Goal: Task Accomplishment & Management: Use online tool/utility

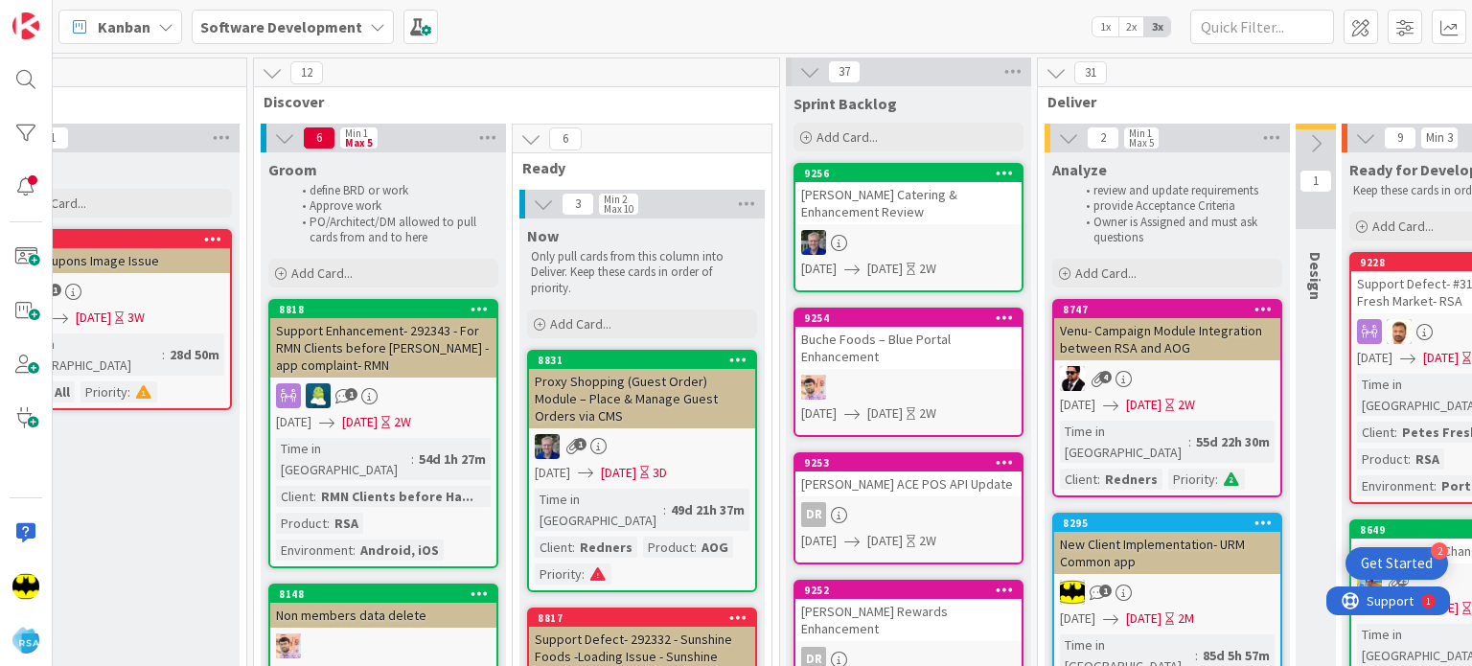
scroll to position [0, 1080]
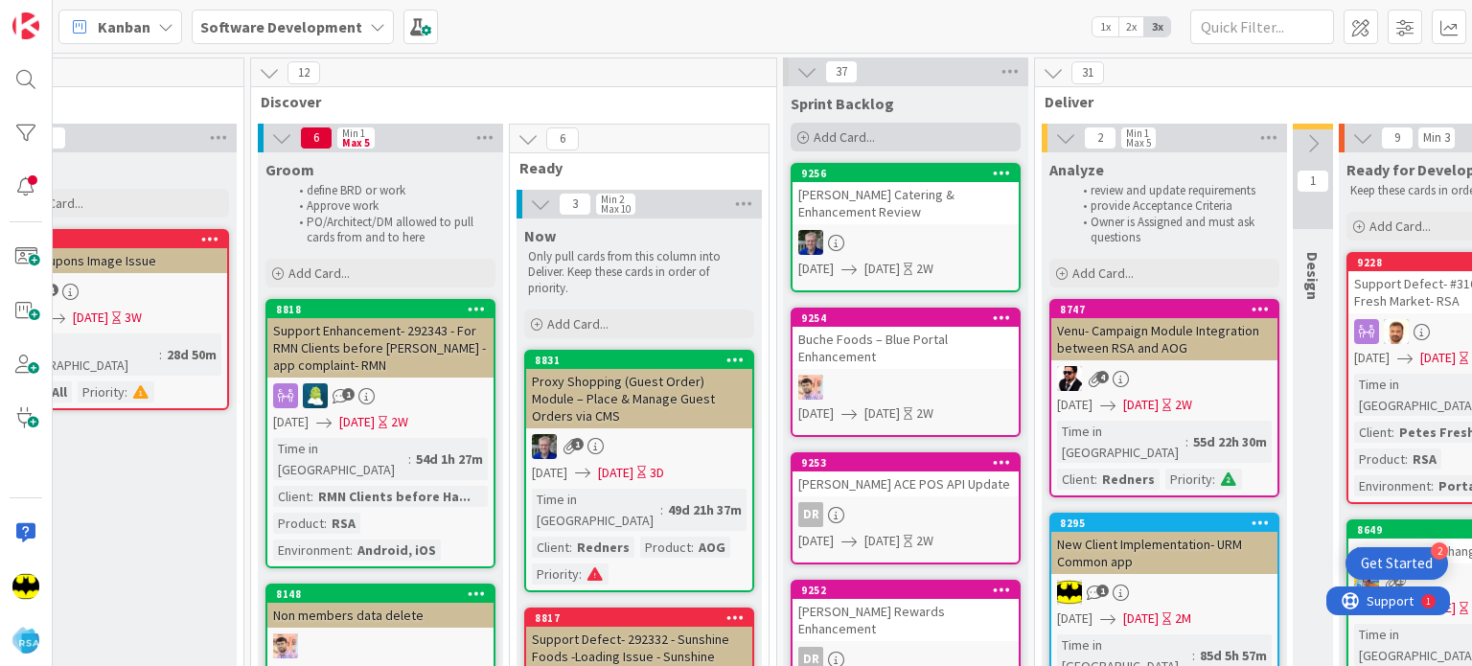
click at [794, 134] on div "Add Card..." at bounding box center [906, 137] width 230 height 29
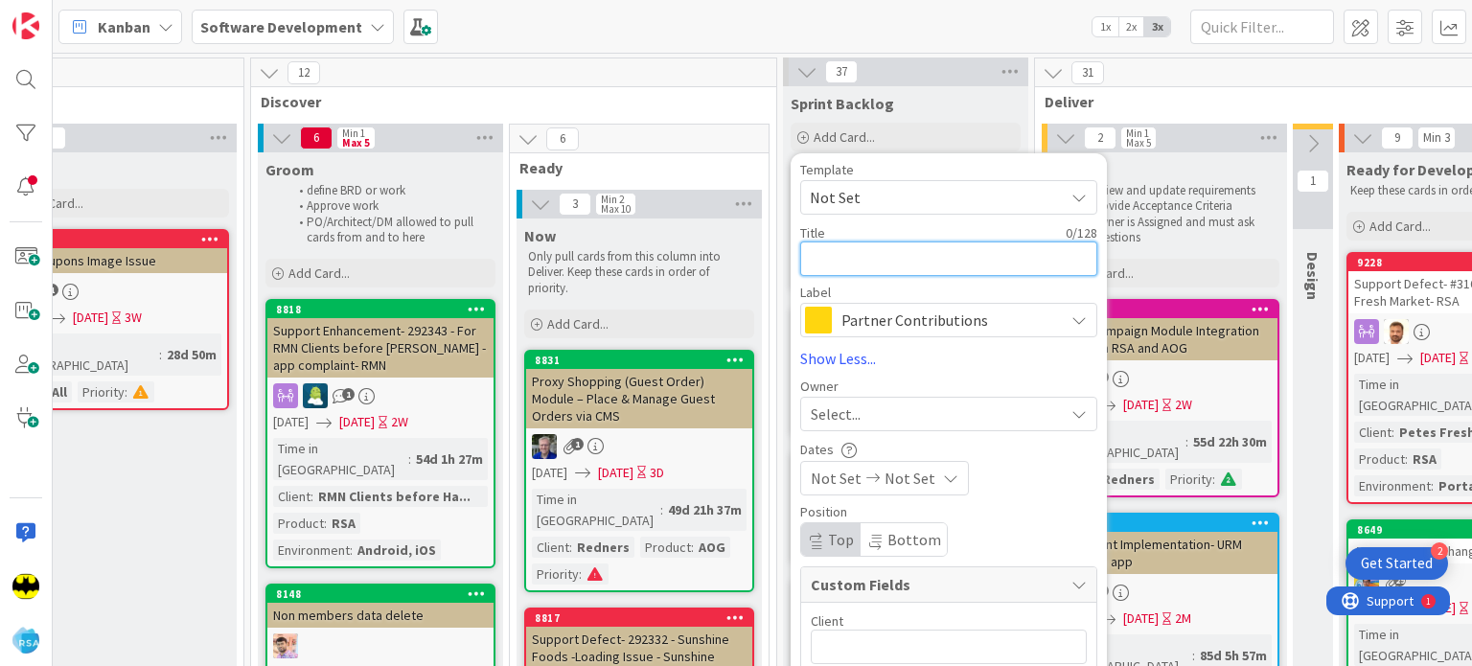
paste textarea "Display Non-Member Data in URM New Client Reports"
type textarea "Display Non-Member Data in URM New Client Reports"
type textarea "x"
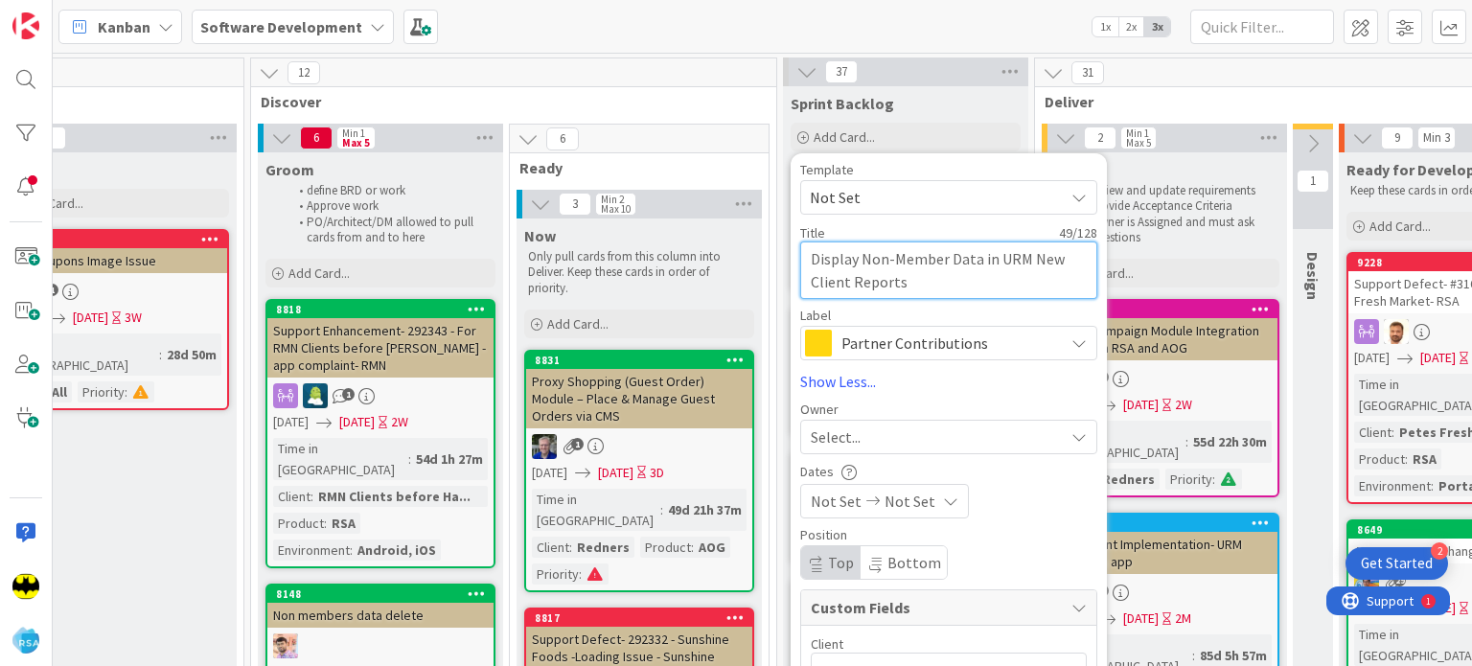
type textarea "Display Non-Member Data in URM New Client Reports"
click at [865, 354] on span "Partner Contributions" at bounding box center [948, 343] width 213 height 27
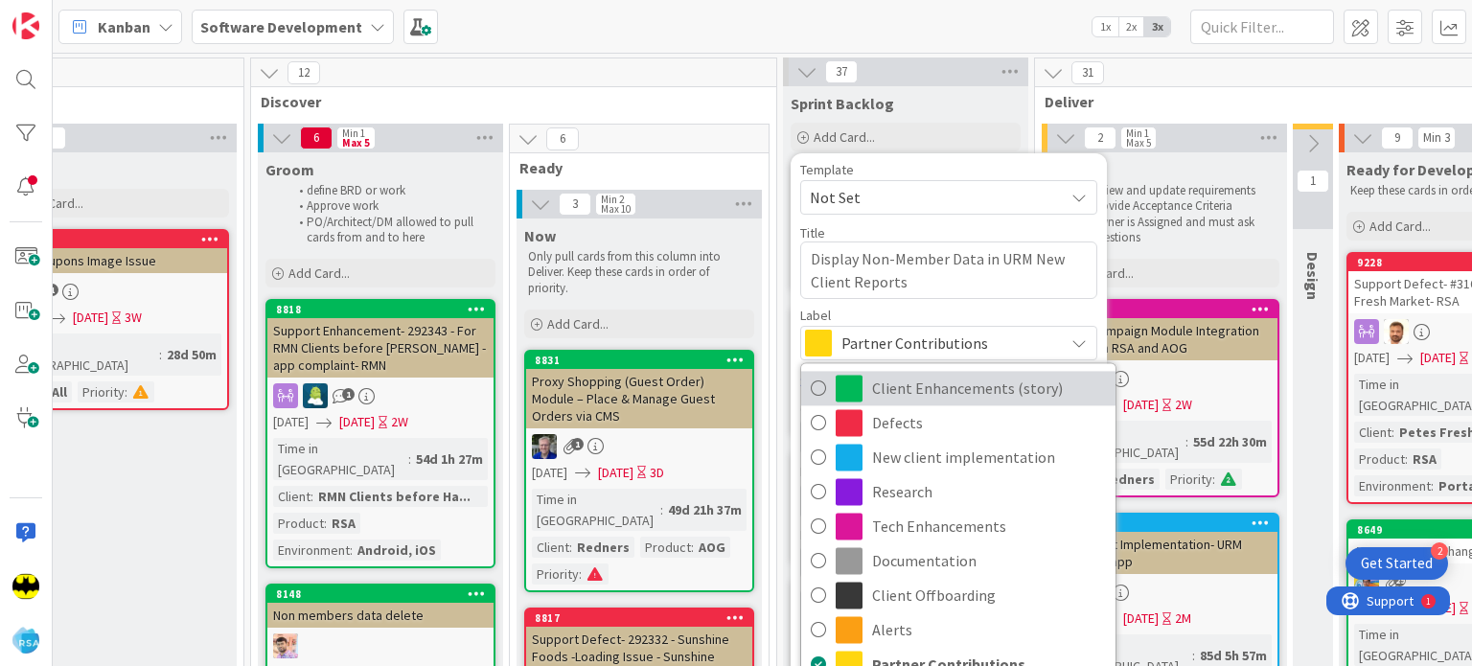
click at [879, 396] on span "Client Enhancements (story)" at bounding box center [989, 388] width 234 height 29
type textarea "x"
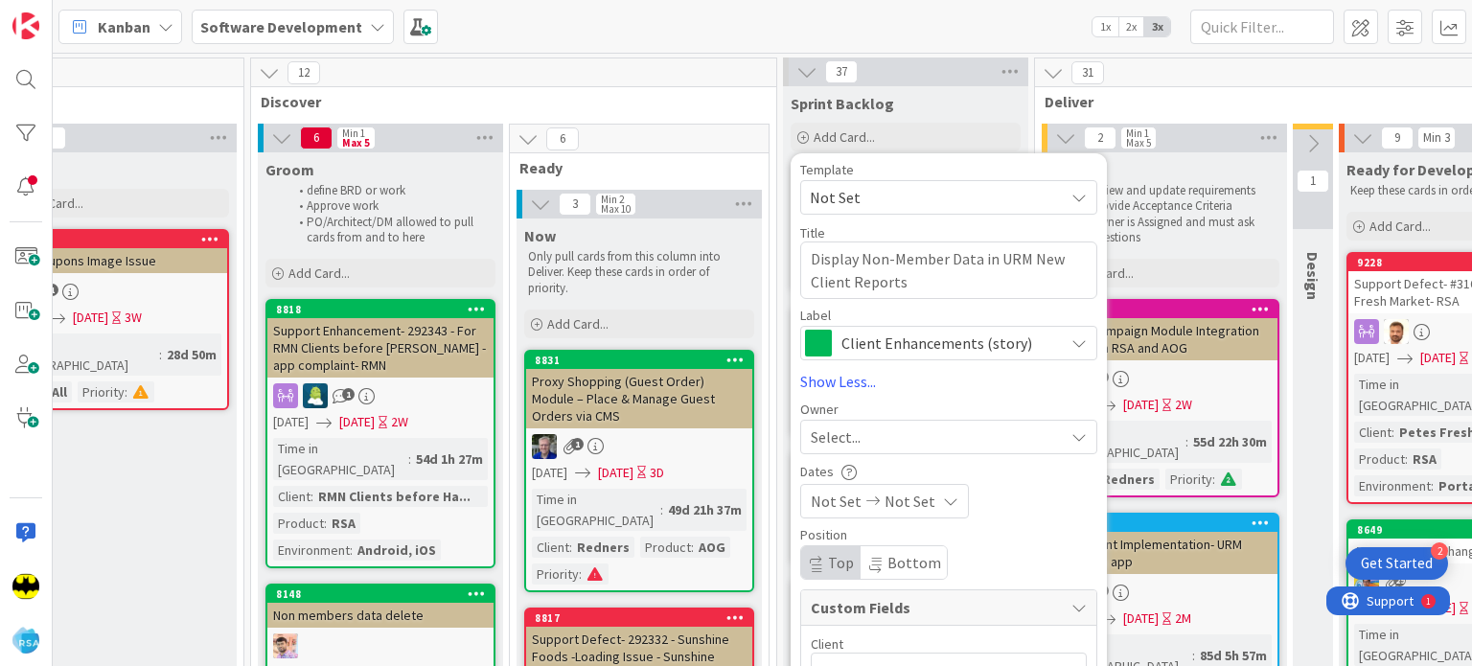
click at [826, 432] on span "Select..." at bounding box center [836, 437] width 50 height 23
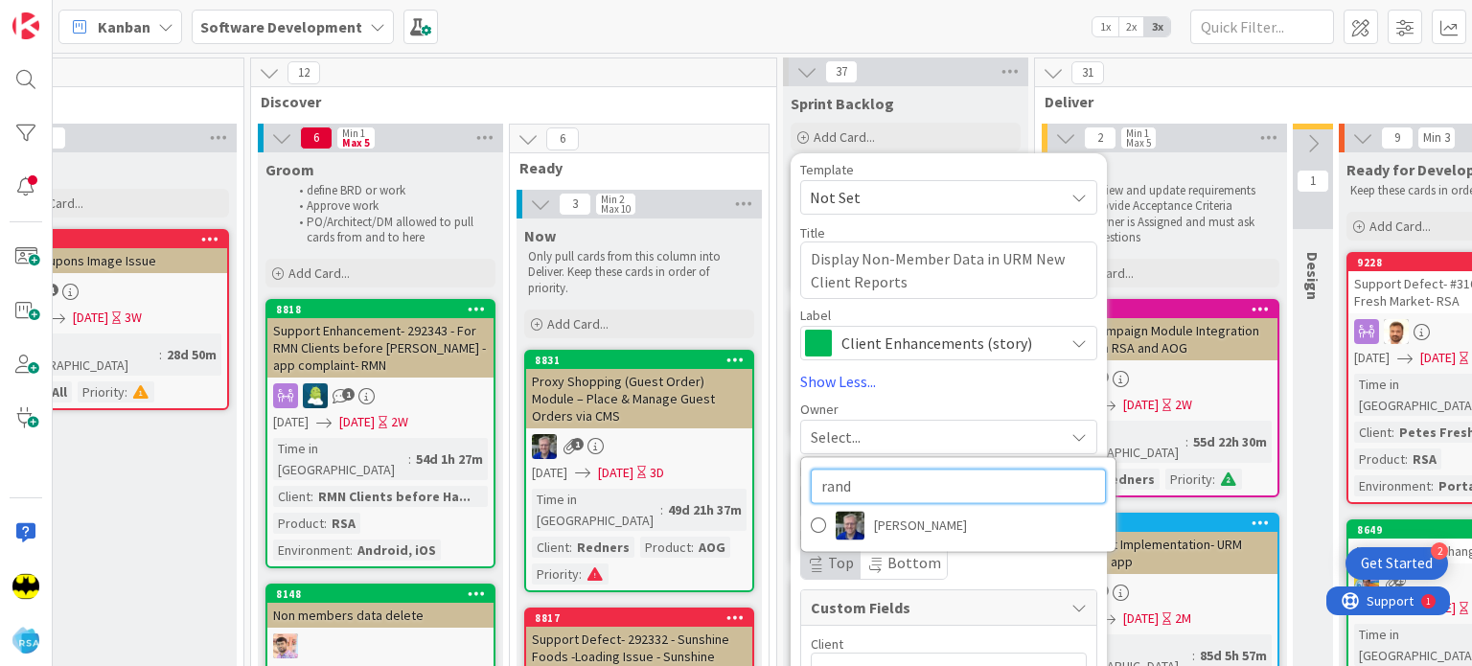
click at [856, 496] on input "rand" at bounding box center [958, 486] width 295 height 35
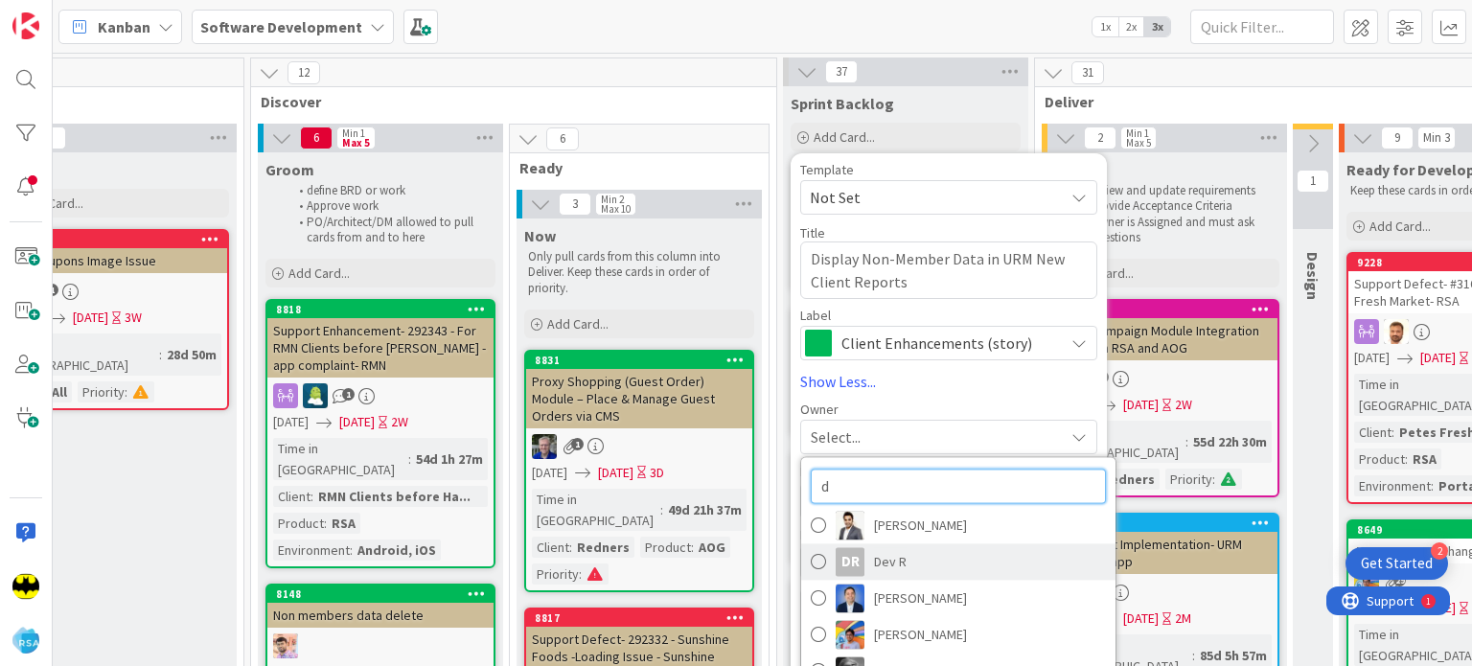
type input "d"
click at [861, 544] on link "DR [PERSON_NAME]" at bounding box center [958, 562] width 314 height 36
type textarea "x"
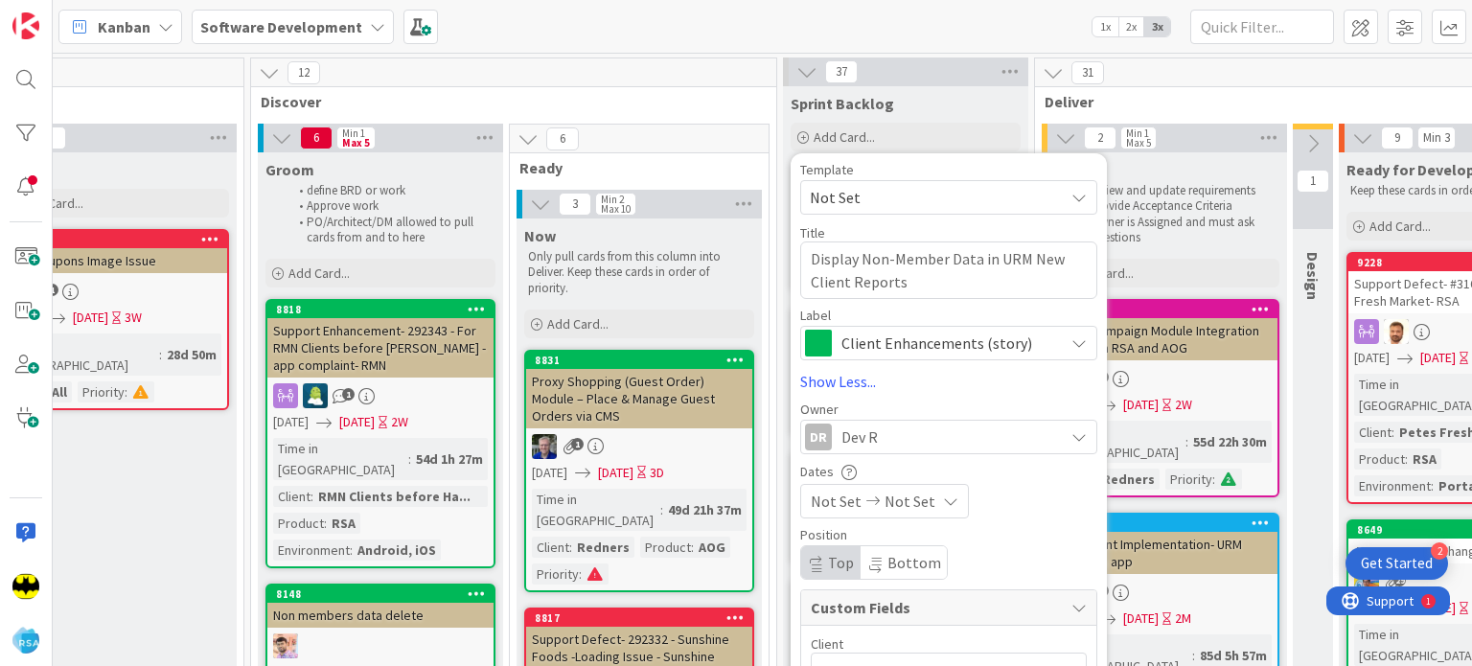
click at [838, 517] on div "Not Set Not Set" at bounding box center [884, 501] width 169 height 35
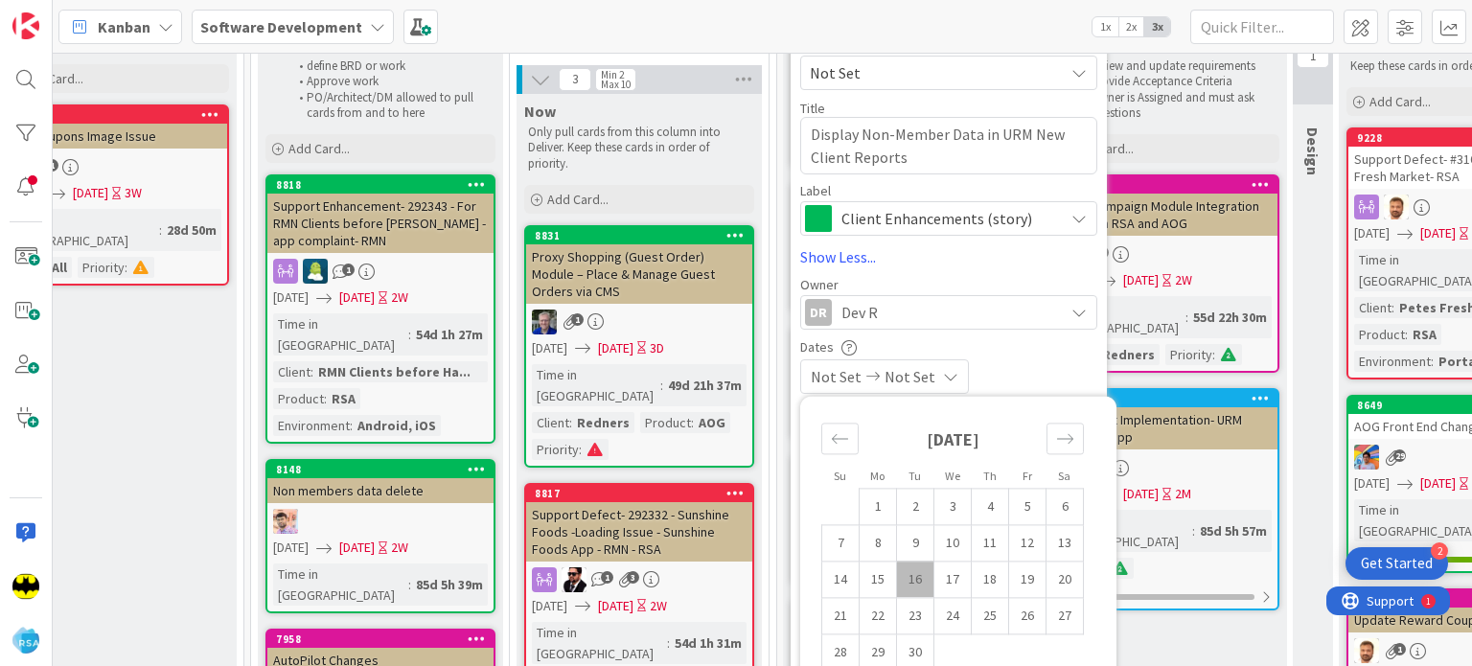
scroll to position [134, 1080]
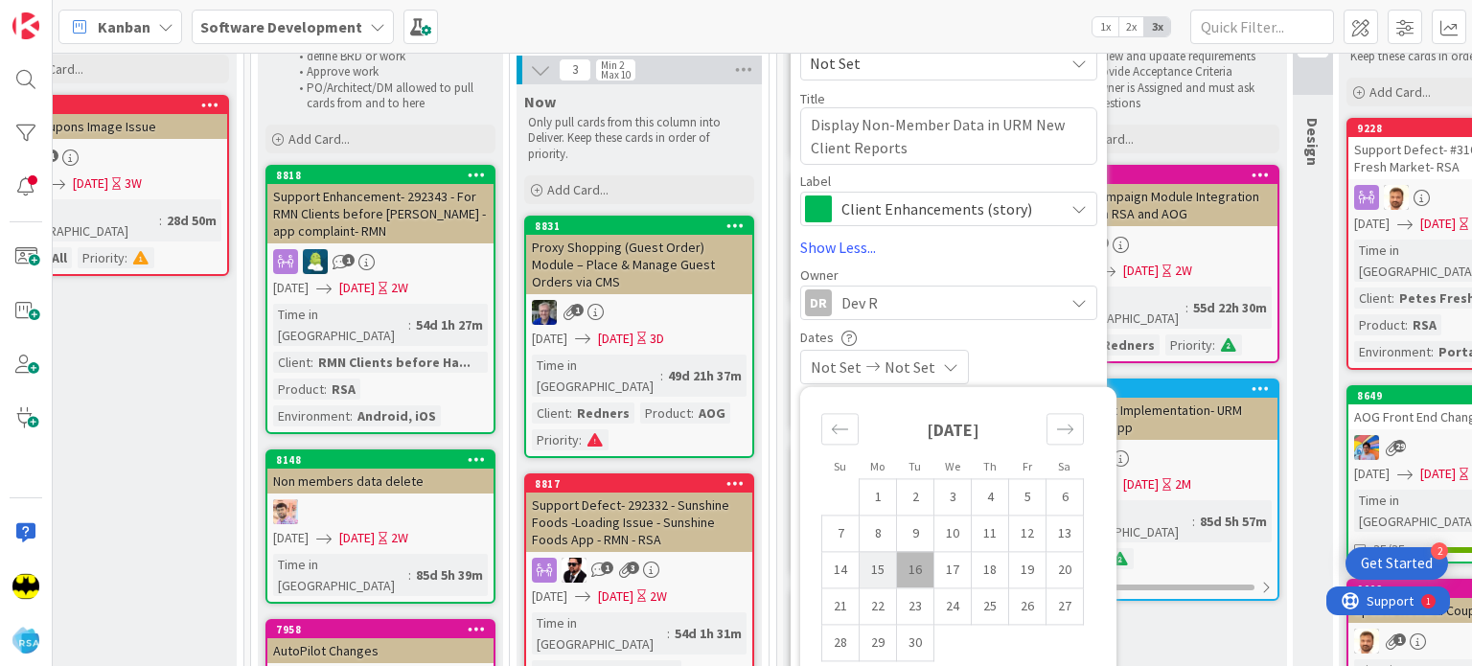
click at [886, 569] on td "15" at bounding box center [878, 569] width 37 height 36
type input "[DATE]"
type textarea "x"
click at [1028, 620] on tbody "1 2 3 4 5 6 7 8 9 10 11 12 13 14 15 16 17 18 19 20 21 22 23 24 25 26 27 28 29 30" at bounding box center [953, 569] width 262 height 182
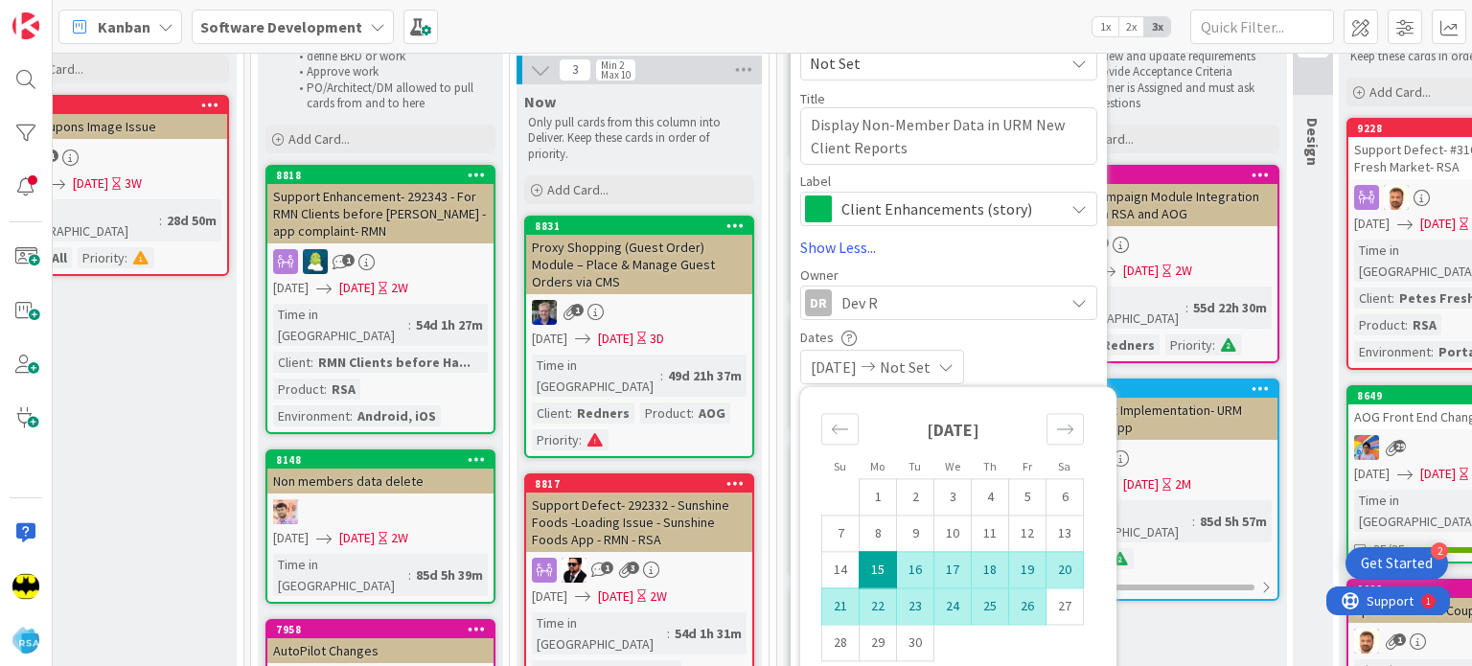
click at [1028, 620] on td "26" at bounding box center [1027, 606] width 37 height 36
type input "[DATE]"
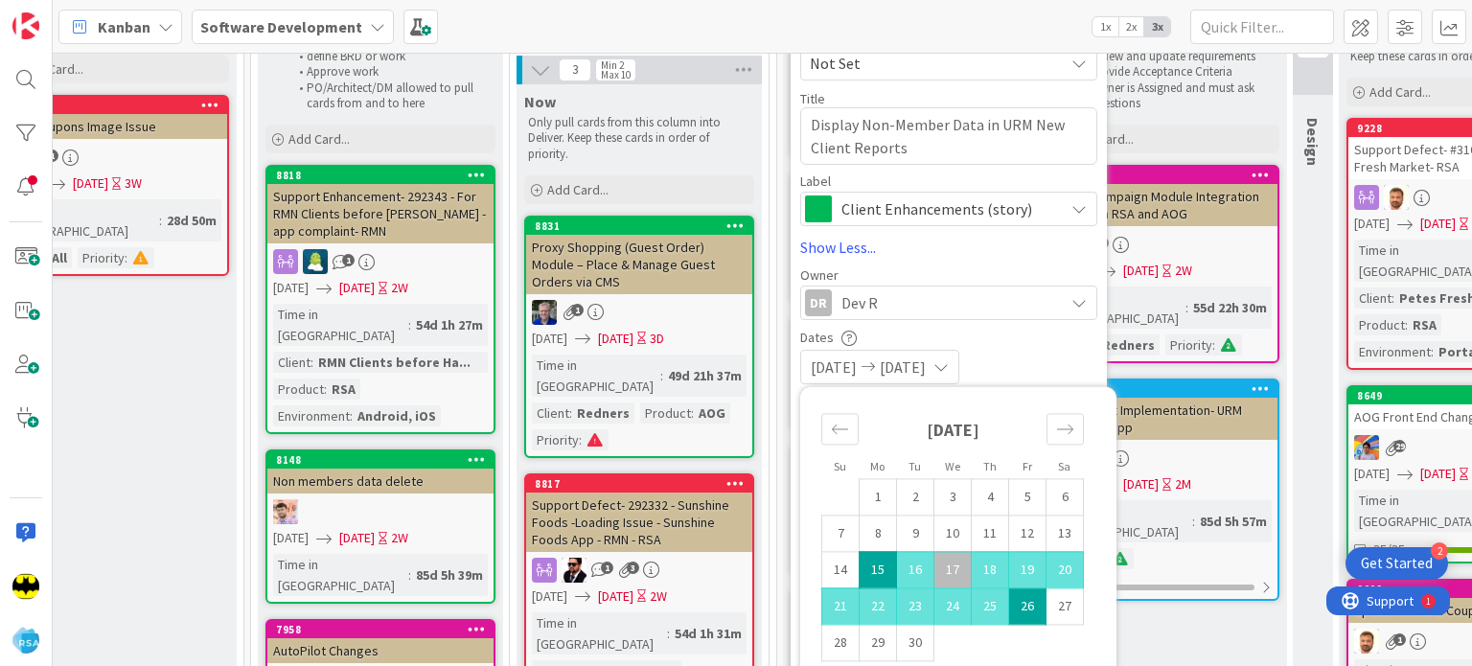
click at [1030, 348] on div "Dates [DATE] [DATE] Su Mo Tu We Th Fr Sa [DATE] 1 2 3 4 5 6 7 8 9 10 11 12 13 1…" at bounding box center [948, 357] width 297 height 55
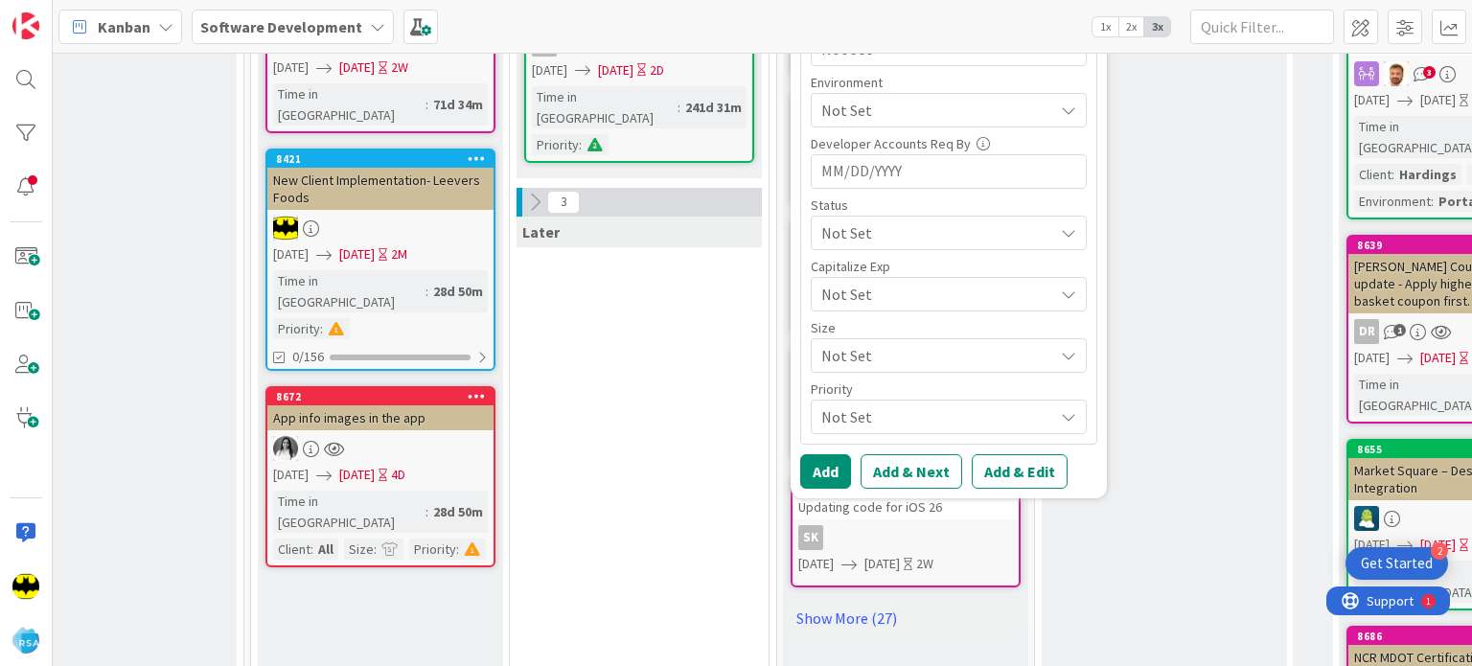
scroll to position [935, 1080]
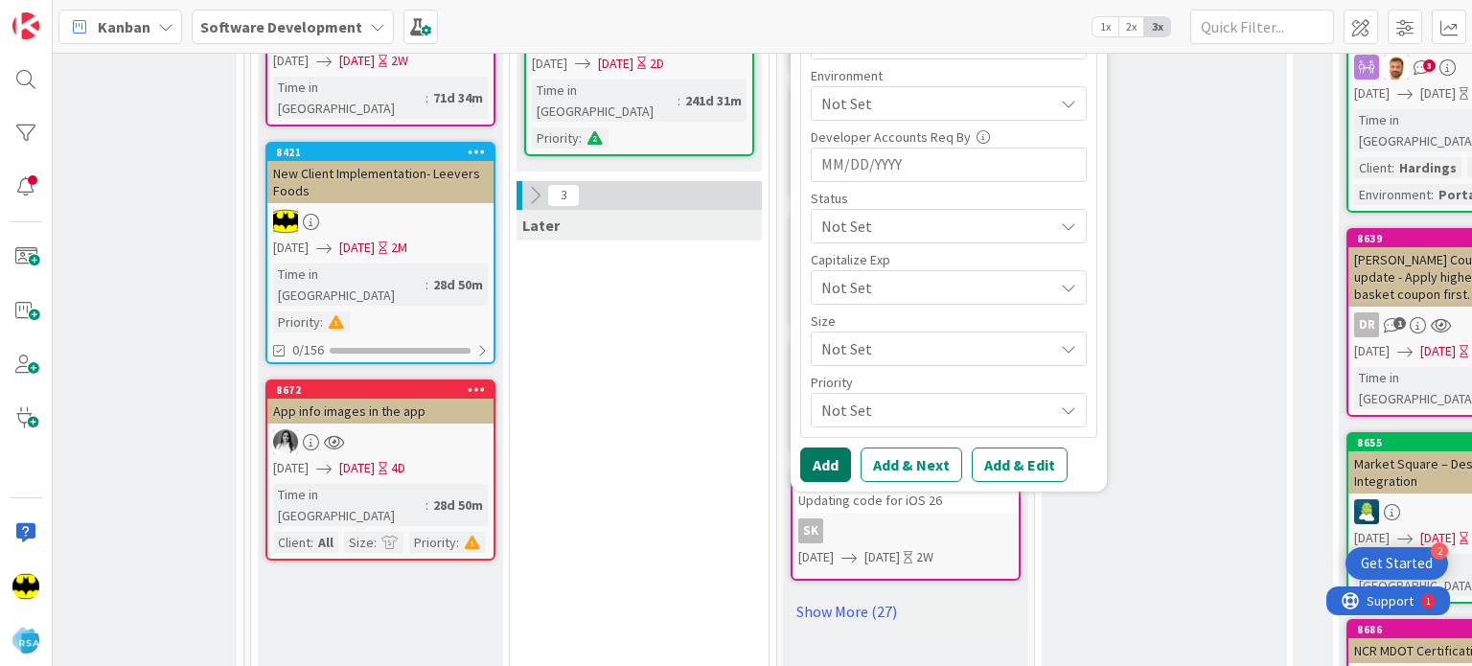
click at [825, 457] on button "Add" at bounding box center [825, 465] width 51 height 35
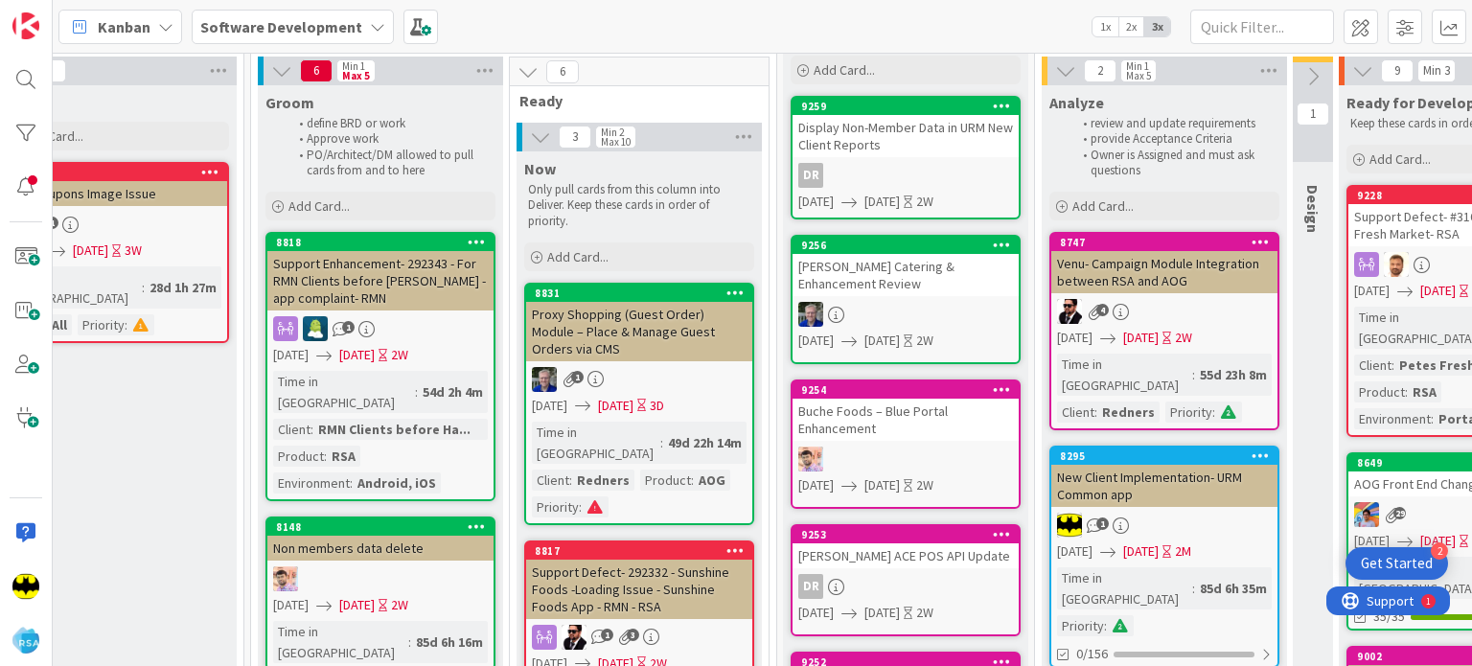
scroll to position [0, 1080]
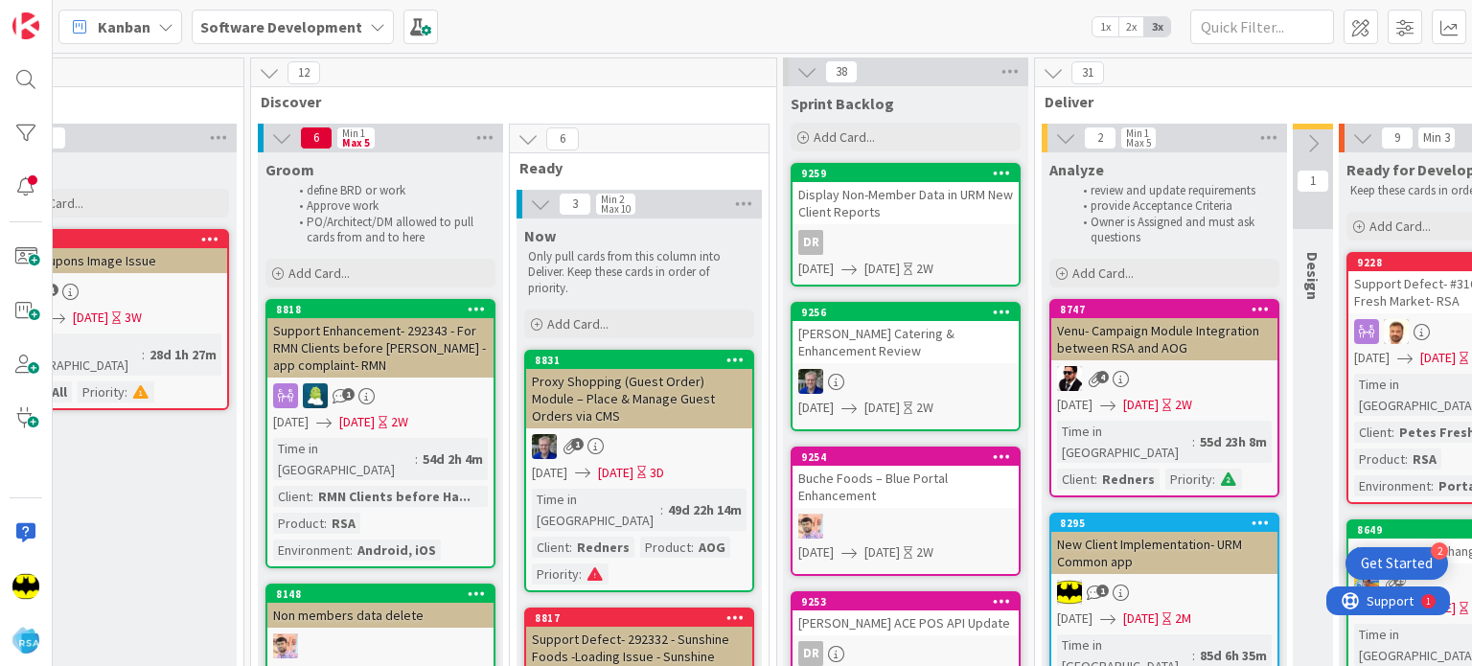
click at [916, 230] on div "DR" at bounding box center [906, 242] width 226 height 25
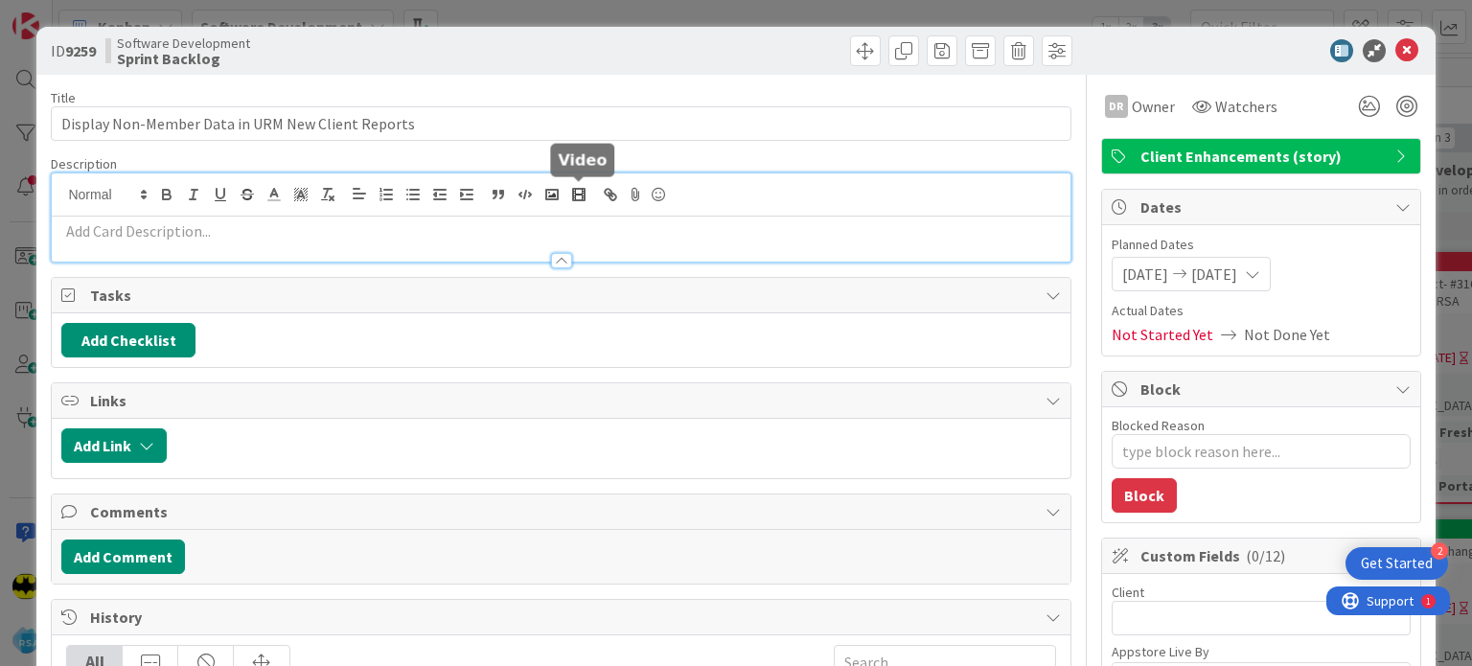
click at [588, 195] on div at bounding box center [561, 218] width 1018 height 88
click at [536, 225] on p at bounding box center [560, 231] width 999 height 22
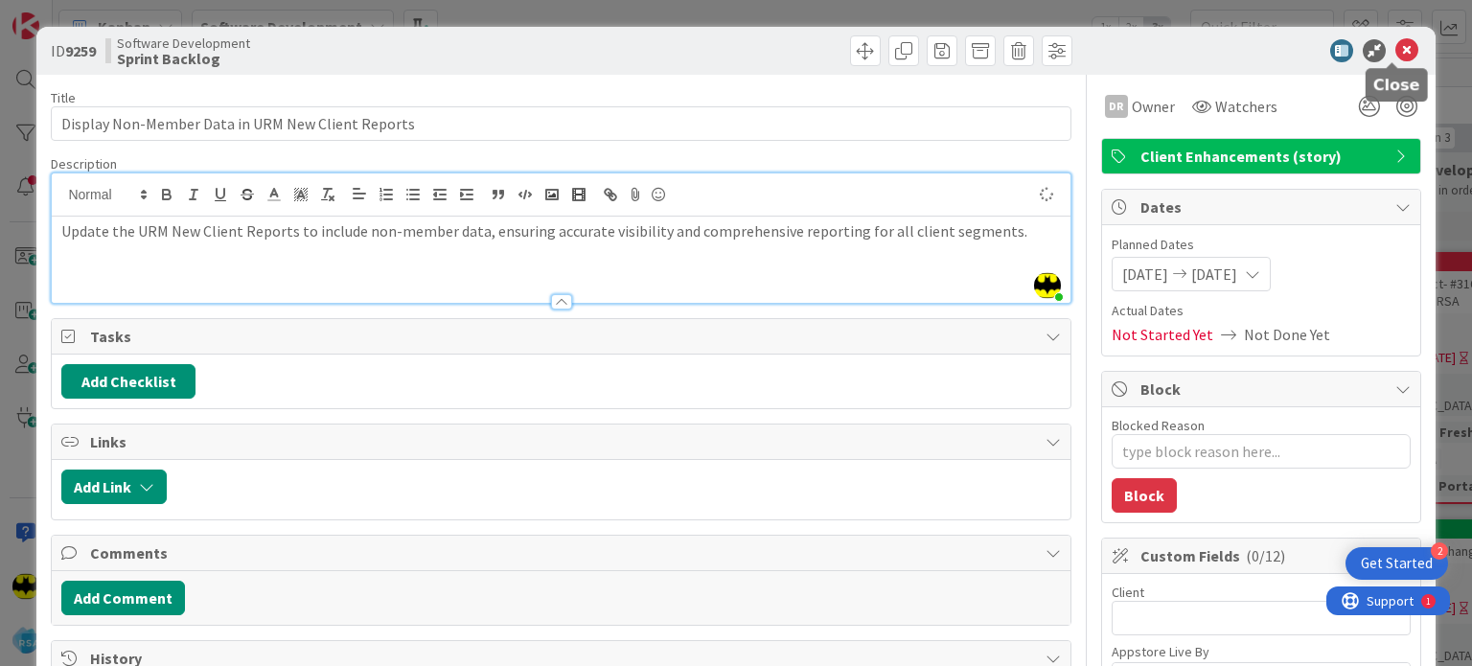
type textarea "x"
click at [1396, 48] on icon at bounding box center [1407, 50] width 23 height 23
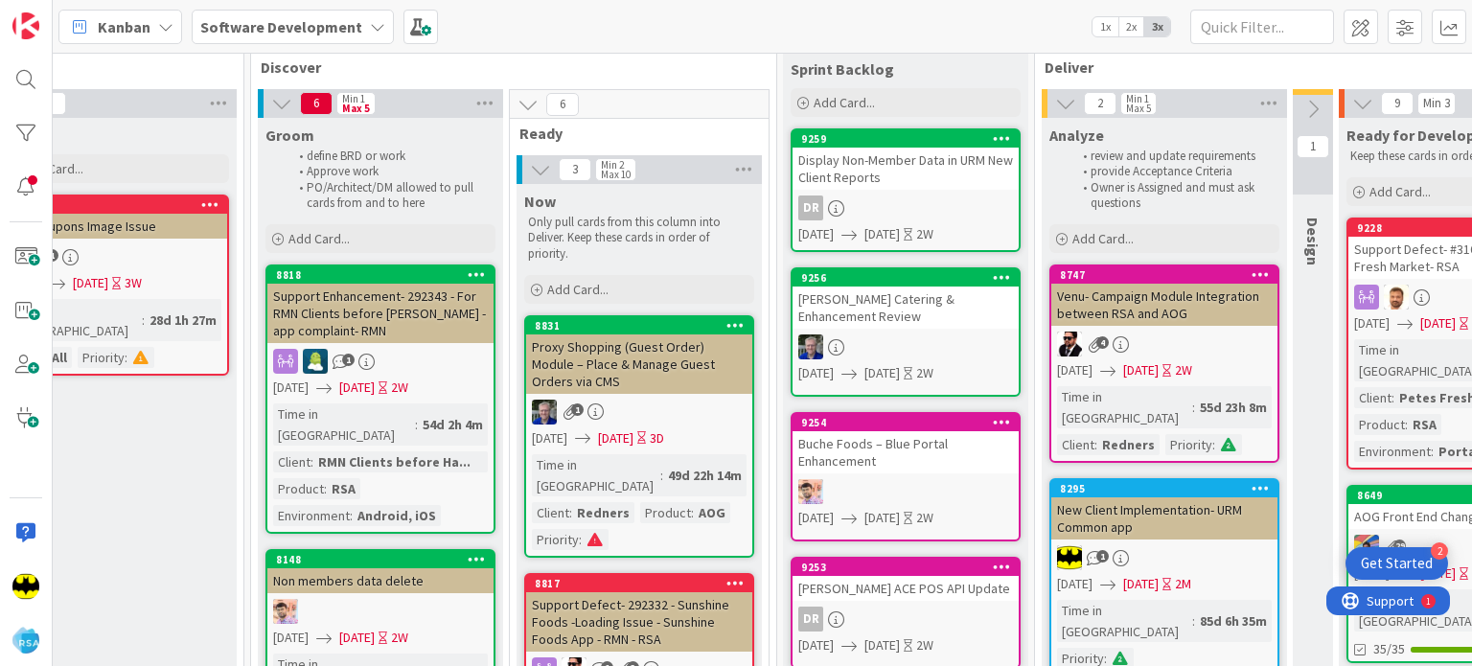
scroll to position [0, 1080]
